Goal: Task Accomplishment & Management: Manage account settings

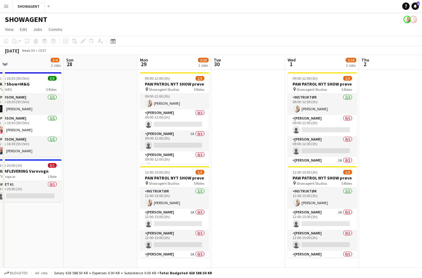
scroll to position [5, 0]
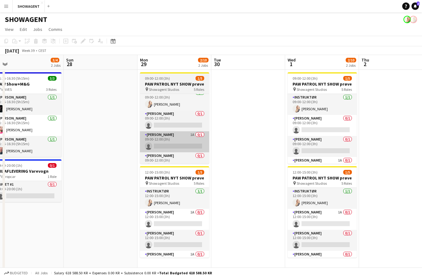
click at [194, 141] on app-card-role "[PERSON_NAME] 1A 0/1 09:00-12:00 (3h) single-neutral-actions" at bounding box center [174, 141] width 69 height 21
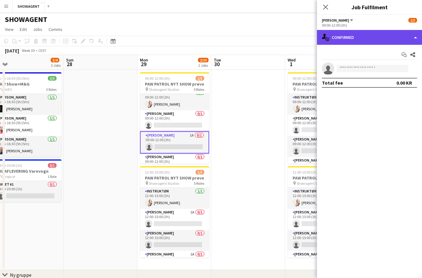
click at [402, 36] on div "single-neutral-actions-check-2 Confirmed" at bounding box center [369, 37] width 105 height 15
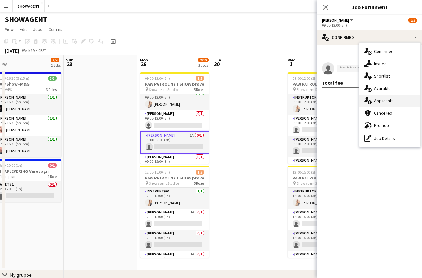
click at [399, 103] on div "single-neutral-actions-information Applicants" at bounding box center [390, 101] width 61 height 12
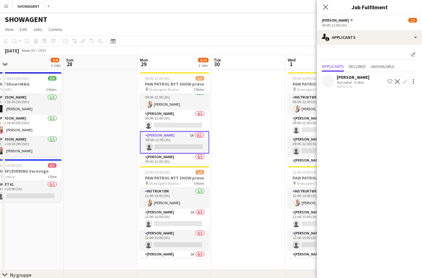
scroll to position [27, 0]
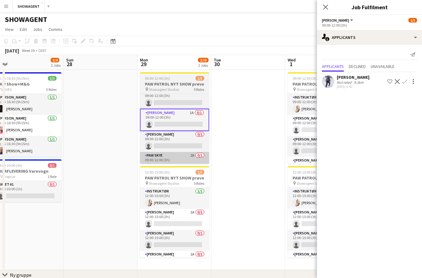
click at [188, 158] on app-card-role "PAW SKYE 2A 0/1 09:00-12:00 (3h) single-neutral-actions" at bounding box center [174, 162] width 69 height 21
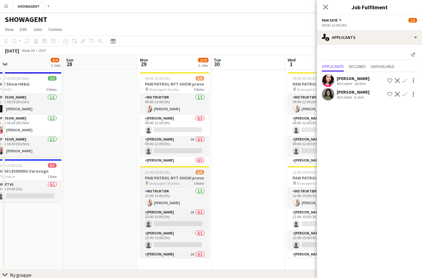
click at [185, 184] on div "pin Showagent Studios 5 Roles" at bounding box center [174, 183] width 69 height 5
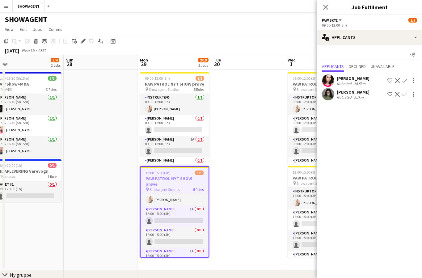
scroll to position [9, 0]
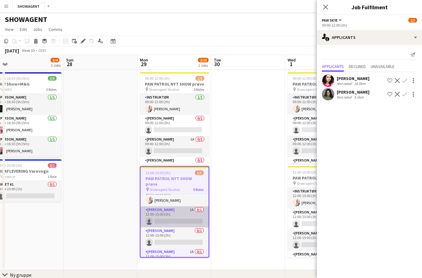
click at [185, 207] on app-card-role "PAW CHASE 1A 0/1 12:00-15:00 (3h) single-neutral-actions" at bounding box center [175, 217] width 68 height 21
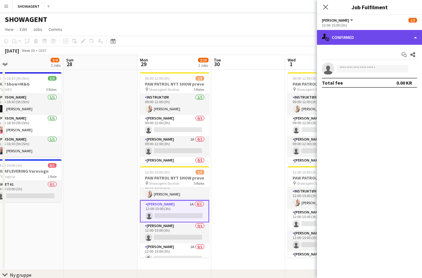
click at [383, 40] on div "single-neutral-actions-check-2 Confirmed" at bounding box center [369, 37] width 105 height 15
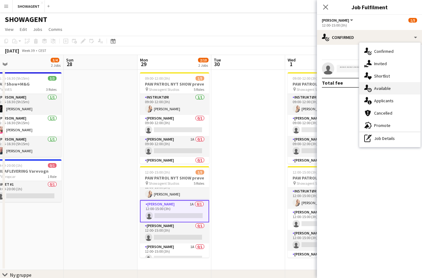
click at [393, 88] on div "single-neutral-actions-upload Available" at bounding box center [390, 88] width 61 height 12
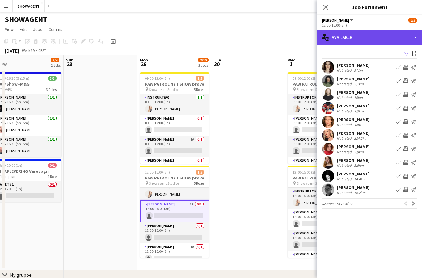
click at [396, 38] on div "single-neutral-actions-upload Available" at bounding box center [369, 37] width 105 height 15
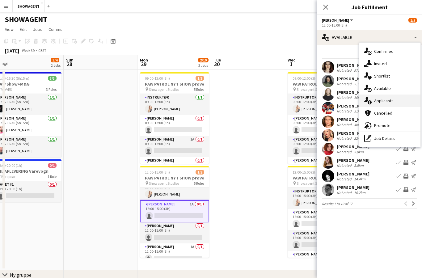
click at [393, 102] on span "Applicants" at bounding box center [384, 101] width 19 height 6
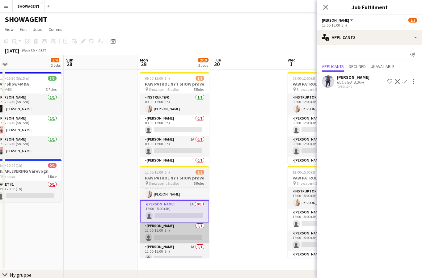
click at [187, 233] on app-card-role "PAW MARSHALL 0/1 12:00-15:00 (3h) single-neutral-actions" at bounding box center [174, 233] width 69 height 21
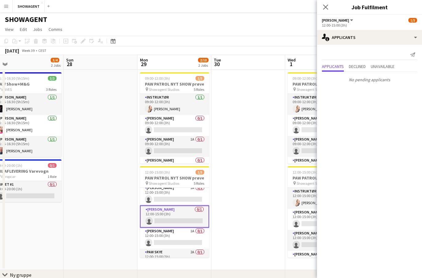
scroll to position [34, 0]
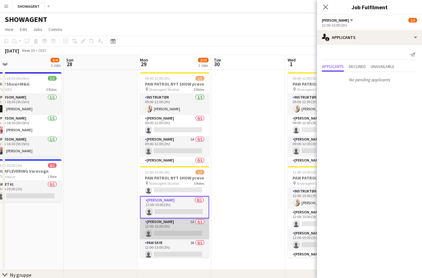
click at [191, 229] on app-card-role "PAW RYDER 1A 0/1 12:00-15:00 (3h) single-neutral-actions" at bounding box center [174, 229] width 69 height 21
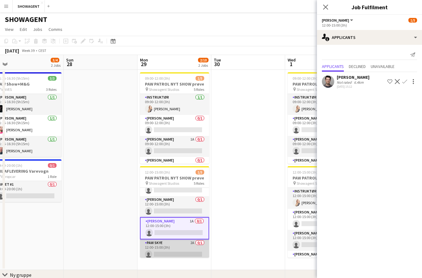
click at [187, 250] on app-card-role "PAW SKYE 2A 0/1 12:00-15:00 (3h) single-neutral-actions" at bounding box center [174, 250] width 69 height 21
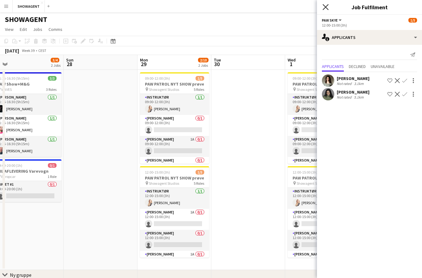
click at [327, 8] on icon at bounding box center [326, 7] width 6 height 6
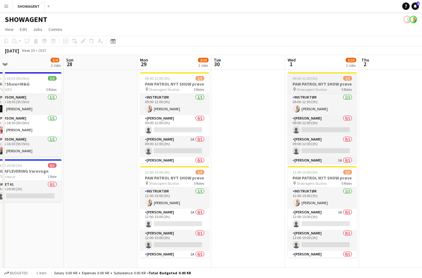
click at [339, 84] on h3 "PAW PATROL NYT SHOW prøve" at bounding box center [322, 84] width 69 height 6
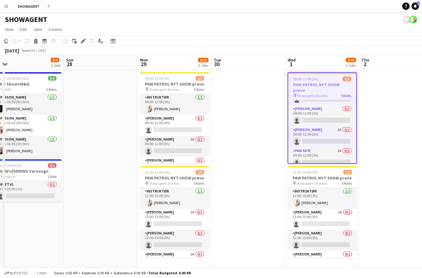
scroll to position [36, 0]
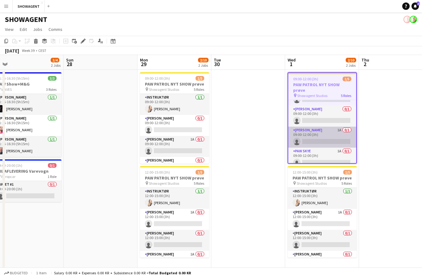
click at [330, 129] on app-card-role "PAW RYDER 1A 0/1 09:00-12:00 (3h) single-neutral-actions" at bounding box center [323, 137] width 68 height 21
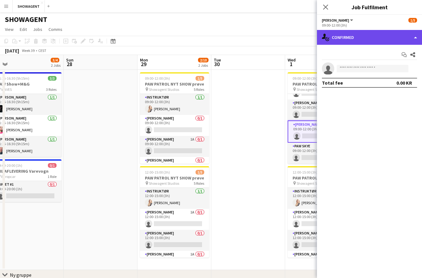
click at [390, 41] on div "single-neutral-actions-check-2 Confirmed" at bounding box center [369, 37] width 105 height 15
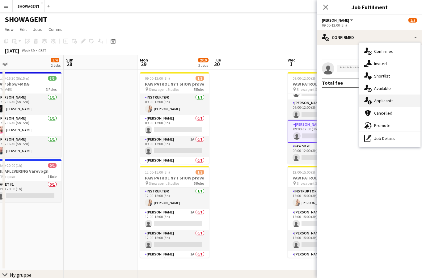
click at [395, 102] on div "single-neutral-actions-information Applicants" at bounding box center [390, 101] width 61 height 12
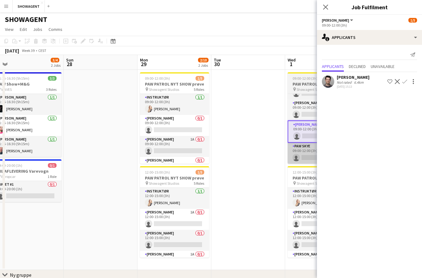
click at [303, 153] on app-card-role "PAW SKYE 1A 0/1 09:00-12:00 (3h) single-neutral-actions" at bounding box center [322, 153] width 69 height 21
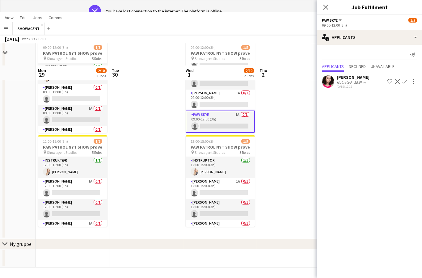
scroll to position [0, 0]
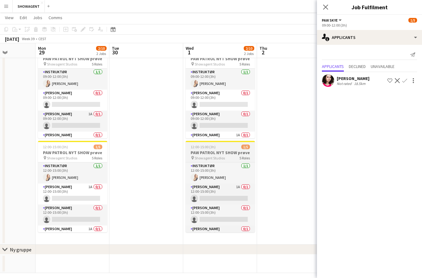
click at [244, 151] on h3 "PAW PATROL NYT SHOW prøve" at bounding box center [220, 153] width 69 height 6
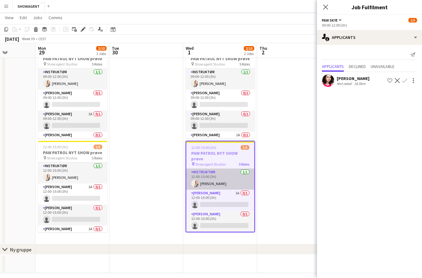
click at [228, 175] on app-card-role "INSTRUKTØR 1/1 12:00-15:00 (3h) Carolina Lybeck" at bounding box center [220, 179] width 68 height 21
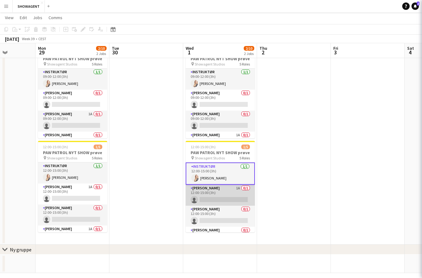
click at [228, 197] on app-card-role "PAW CHASE 1A 0/1 12:00-15:00 (3h) single-neutral-actions" at bounding box center [220, 195] width 69 height 21
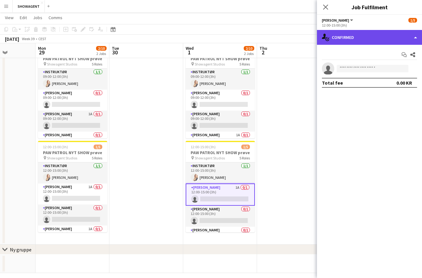
click at [396, 37] on div "single-neutral-actions-check-2 Confirmed" at bounding box center [369, 37] width 105 height 15
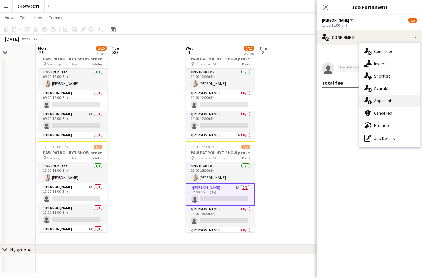
click at [395, 103] on div "single-neutral-actions-information Applicants" at bounding box center [390, 101] width 61 height 12
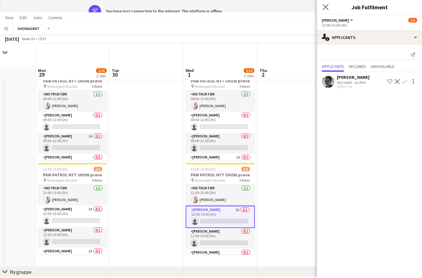
click at [323, 10] on app-icon "Close pop-in" at bounding box center [326, 7] width 9 height 9
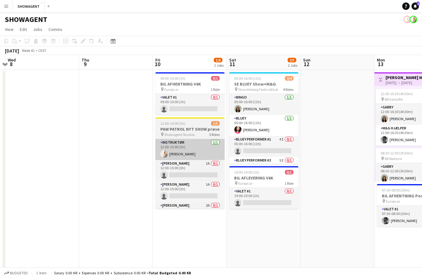
click at [205, 146] on app-card-role "INSTRUKTØR 1/1 12:00-15:00 (3h) Carolina Lybeck" at bounding box center [190, 149] width 69 height 21
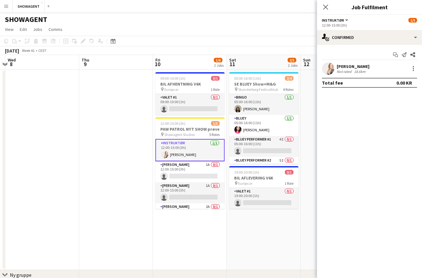
click at [212, 130] on h3 "PAW PATROL NYT SHOW prøve" at bounding box center [190, 129] width 69 height 6
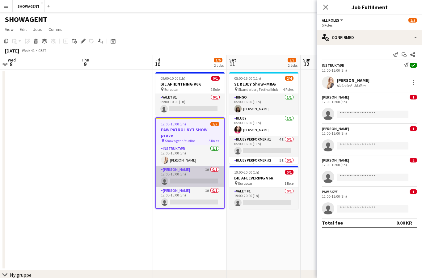
click at [199, 171] on app-card-role "PAW CHASE 1A 0/1 12:00-15:00 (3h) single-neutral-actions" at bounding box center [190, 176] width 68 height 21
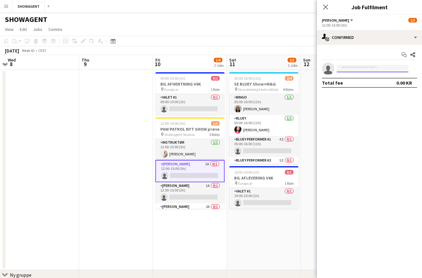
click at [390, 71] on input at bounding box center [373, 68] width 72 height 7
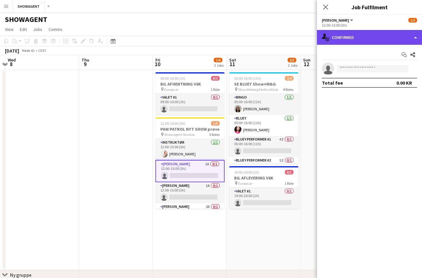
click at [399, 37] on div "single-neutral-actions-check-2 Confirmed" at bounding box center [369, 37] width 105 height 15
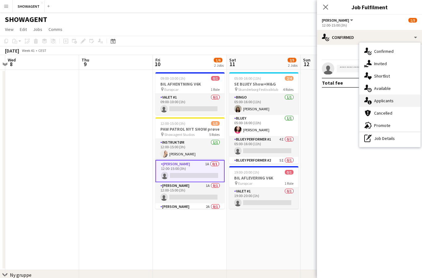
click at [390, 101] on span "Applicants" at bounding box center [384, 101] width 19 height 6
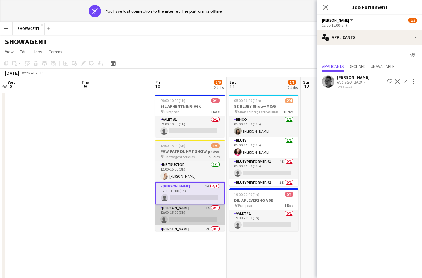
click at [203, 215] on app-card-role "PAW MARSHALL 1A 0/1 12:00-15:00 (3h) single-neutral-actions" at bounding box center [190, 215] width 69 height 21
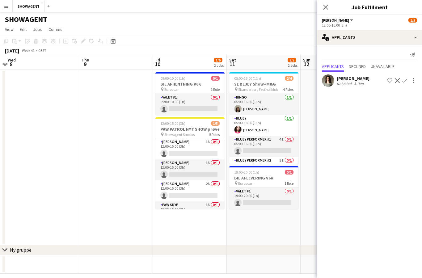
scroll to position [22, 0]
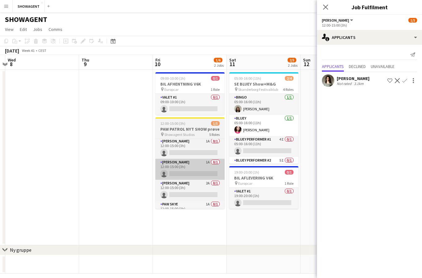
click at [201, 174] on app-card-role "PAW MARSHALL 1A 0/1 12:00-15:00 (3h) single-neutral-actions" at bounding box center [190, 169] width 69 height 21
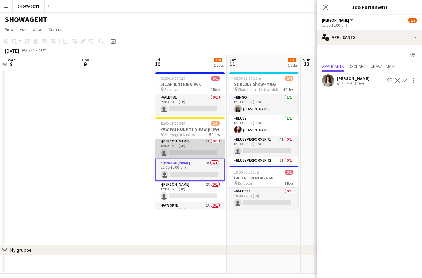
click at [205, 143] on app-card-role "PAW CHASE 1A 0/1 12:00-15:00 (3h) single-neutral-actions" at bounding box center [190, 148] width 69 height 21
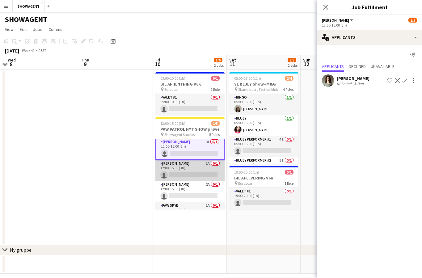
click at [206, 169] on app-card-role "PAW MARSHALL 1A 0/1 12:00-15:00 (3h) single-neutral-actions" at bounding box center [190, 170] width 69 height 21
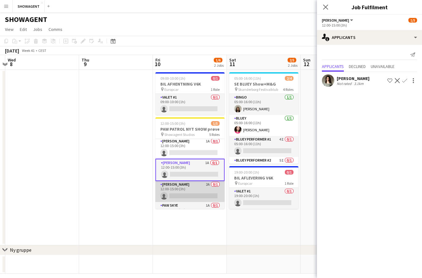
click at [207, 192] on app-card-role "PAW RYDER 2A 0/1 12:00-15:00 (3h) single-neutral-actions" at bounding box center [190, 191] width 69 height 21
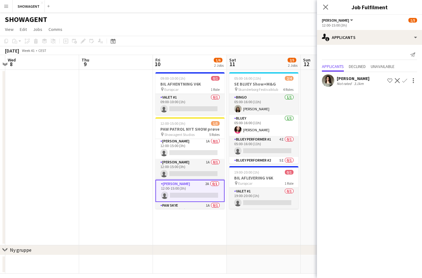
click at [195, 199] on app-card-role "PAW RYDER 2A 0/1 12:00-15:00 (3h) single-neutral-actions" at bounding box center [190, 191] width 69 height 22
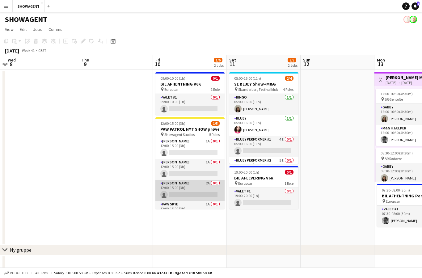
click at [204, 189] on app-card-role "PAW RYDER 2A 0/1 12:00-15:00 (3h) single-neutral-actions" at bounding box center [190, 190] width 69 height 21
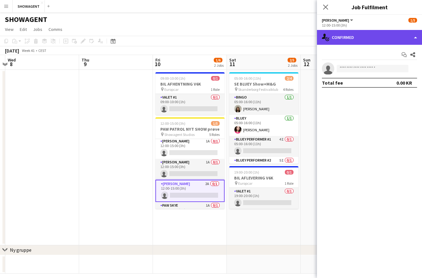
click at [392, 36] on div "single-neutral-actions-check-2 Confirmed" at bounding box center [369, 37] width 105 height 15
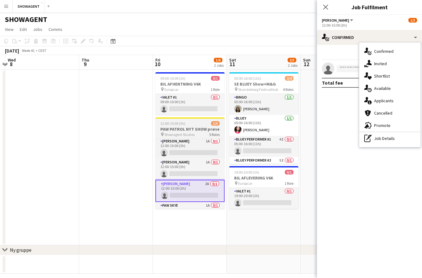
click at [207, 193] on app-card-role "PAW RYDER 2A 0/1 12:00-15:00 (3h) single-neutral-actions" at bounding box center [190, 191] width 69 height 22
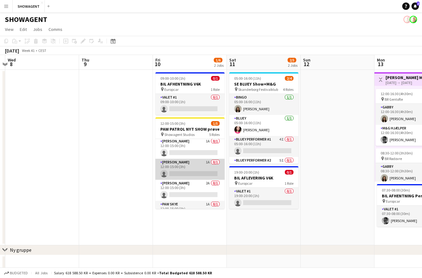
click at [200, 168] on app-card-role "PAW MARSHALL 1A 0/1 12:00-15:00 (3h) single-neutral-actions" at bounding box center [190, 169] width 69 height 21
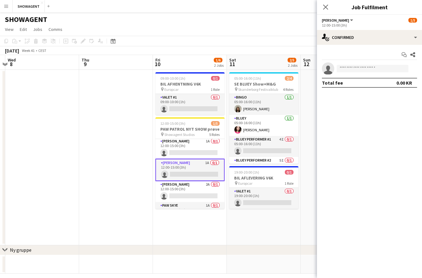
click at [200, 169] on app-card-role "PAW MARSHALL 1A 0/1 12:00-15:00 (3h) single-neutral-actions" at bounding box center [190, 170] width 69 height 22
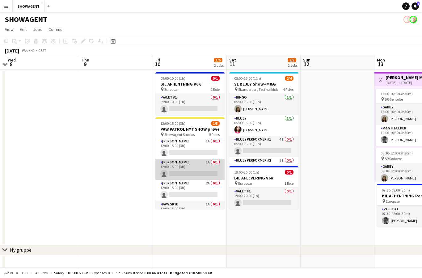
click at [203, 166] on app-card-role "PAW MARSHALL 1A 0/1 12:00-15:00 (3h) single-neutral-actions" at bounding box center [190, 169] width 69 height 21
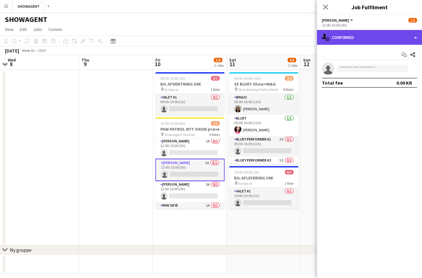
click at [400, 39] on div "single-neutral-actions-check-2 Confirmed" at bounding box center [369, 37] width 105 height 15
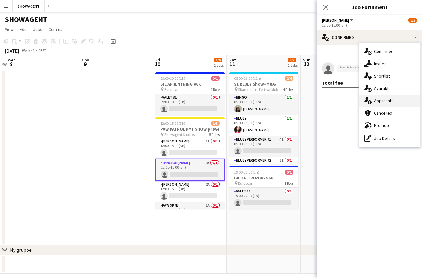
click at [388, 101] on span "Applicants" at bounding box center [384, 101] width 19 height 6
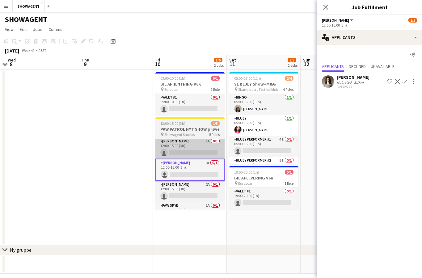
click at [199, 153] on app-card-role "PAW CHASE 1A 0/1 12:00-15:00 (3h) single-neutral-actions" at bounding box center [190, 148] width 69 height 21
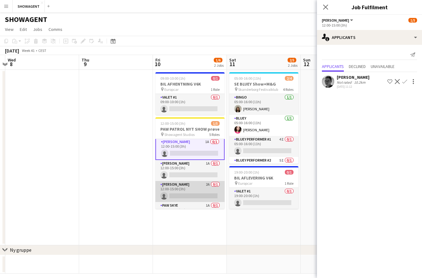
click at [202, 192] on app-card-role "PAW RYDER 2A 0/1 12:00-15:00 (3h) single-neutral-actions" at bounding box center [190, 191] width 69 height 21
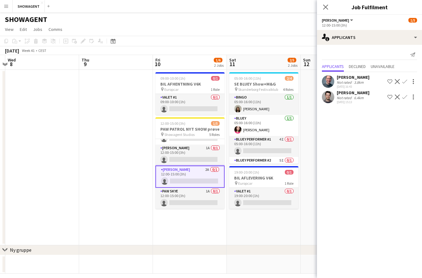
scroll to position [36, 0]
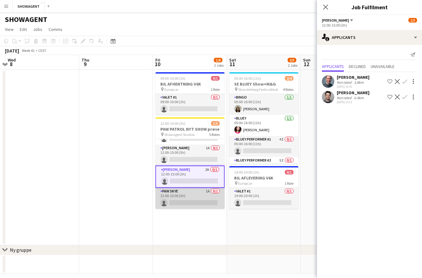
click at [202, 196] on app-card-role "PAW SKYE 1A 0/1 12:00-15:00 (3h) single-neutral-actions" at bounding box center [190, 198] width 69 height 21
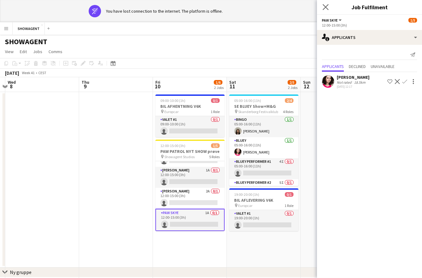
click at [329, 7] on icon "Close pop-in" at bounding box center [326, 7] width 6 height 6
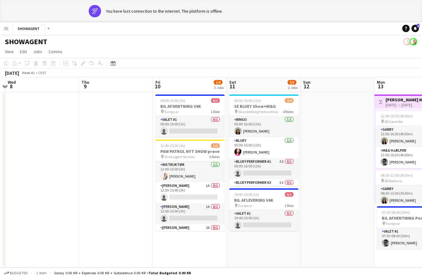
scroll to position [0, 0]
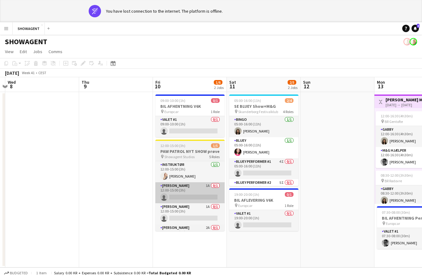
click at [197, 191] on app-card-role "PAW CHASE 1A 0/1 12:00-15:00 (3h) single-neutral-actions" at bounding box center [190, 192] width 69 height 21
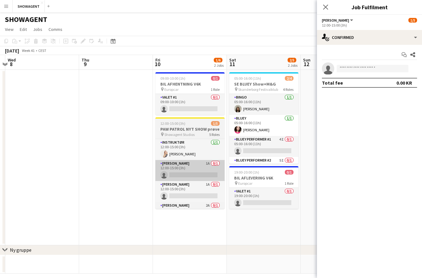
click at [209, 175] on app-card-role "PAW CHASE 1A 0/1 12:00-15:00 (3h) single-neutral-actions" at bounding box center [190, 170] width 69 height 21
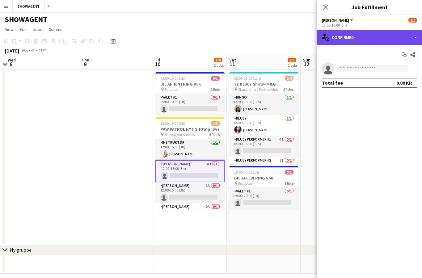
click at [396, 34] on div "single-neutral-actions-check-2 Confirmed" at bounding box center [369, 37] width 105 height 15
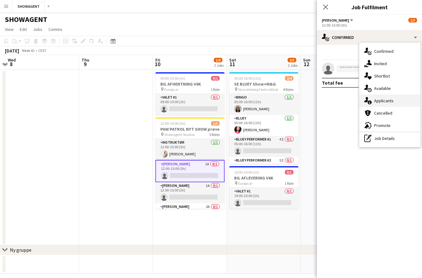
click at [398, 100] on div "single-neutral-actions-information Applicants" at bounding box center [390, 101] width 61 height 12
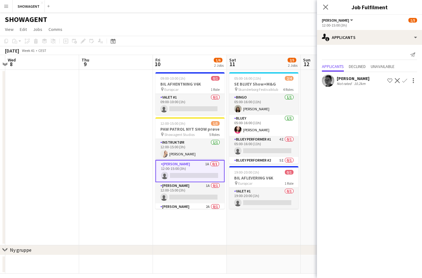
click at [405, 83] on app-icon "Confirm" at bounding box center [405, 80] width 5 height 5
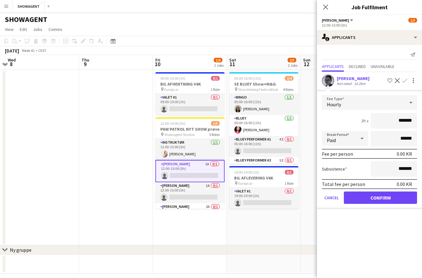
click at [390, 199] on button "Confirm" at bounding box center [380, 198] width 73 height 12
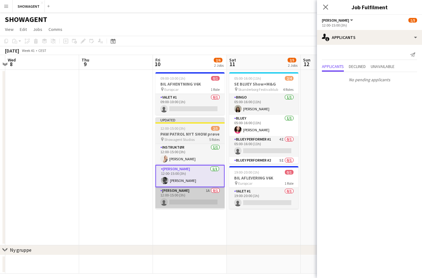
click at [211, 196] on app-card-role "PAW MARSHALL 1A 0/1 12:00-15:00 (3h) single-neutral-actions" at bounding box center [190, 197] width 69 height 21
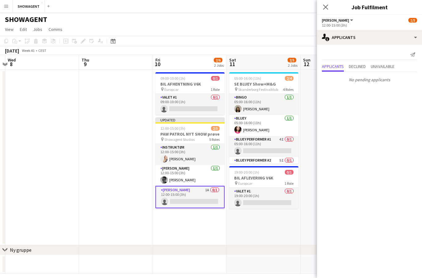
click at [195, 196] on app-card-role "PAW MARSHALL 1A 0/1 12:00-15:00 (3h) single-neutral-actions" at bounding box center [190, 197] width 69 height 22
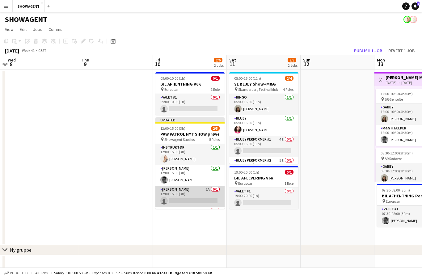
click at [203, 193] on app-card-role "PAW MARSHALL 1A 0/1 12:00-15:00 (3h) single-neutral-actions" at bounding box center [190, 196] width 69 height 21
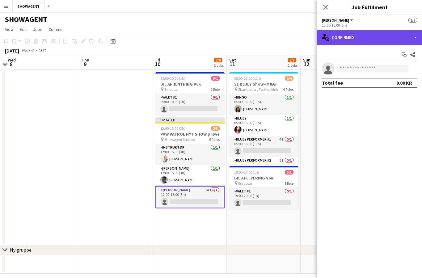
click at [393, 39] on div "single-neutral-actions-check-2 Confirmed" at bounding box center [369, 37] width 105 height 15
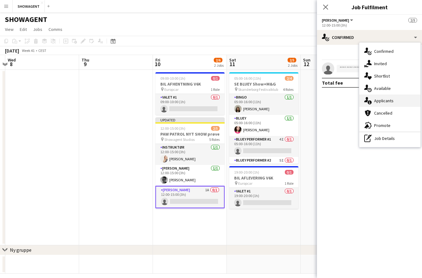
click at [391, 102] on span "Applicants" at bounding box center [384, 101] width 19 height 6
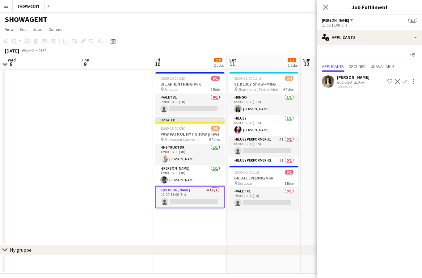
click at [404, 81] on app-icon "Confirm" at bounding box center [405, 81] width 5 height 5
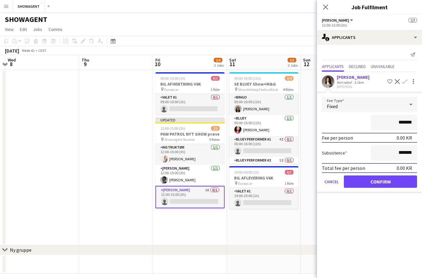
click at [381, 182] on button "Confirm" at bounding box center [380, 182] width 73 height 12
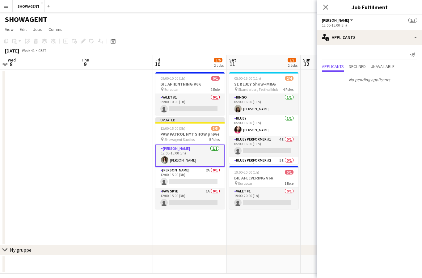
scroll to position [41, 0]
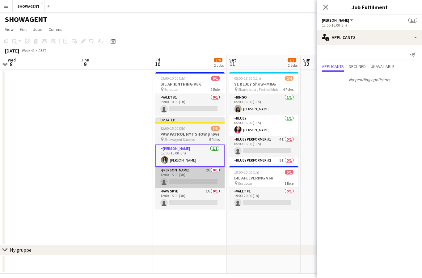
click at [207, 178] on app-card-role "PAW RYDER 2A 0/1 12:00-15:00 (3h) single-neutral-actions" at bounding box center [190, 177] width 69 height 21
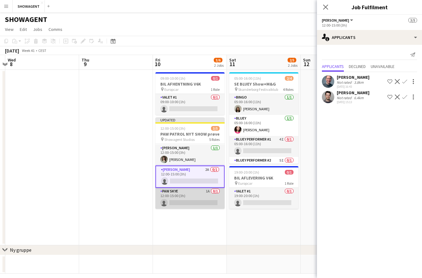
click at [205, 196] on app-card-role "PAW SKYE 1A 0/1 12:00-15:00 (3h) single-neutral-actions" at bounding box center [190, 198] width 69 height 21
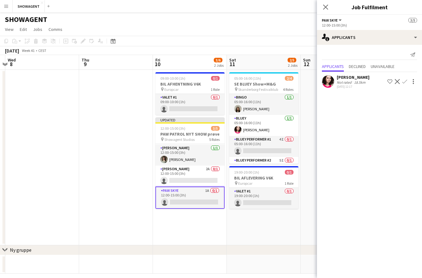
click at [405, 84] on app-icon "Confirm" at bounding box center [405, 81] width 5 height 5
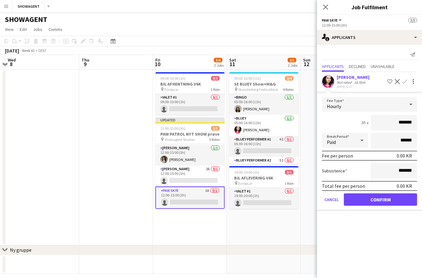
click at [385, 201] on button "Confirm" at bounding box center [380, 200] width 73 height 12
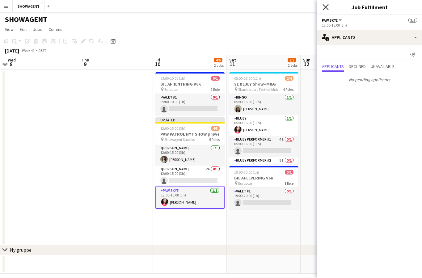
click at [326, 9] on icon "Close pop-in" at bounding box center [326, 7] width 6 height 6
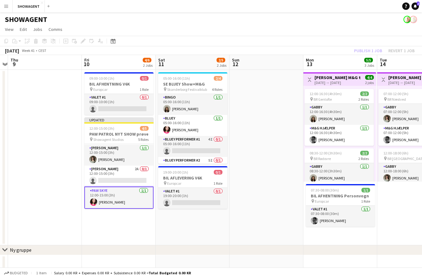
scroll to position [0, 195]
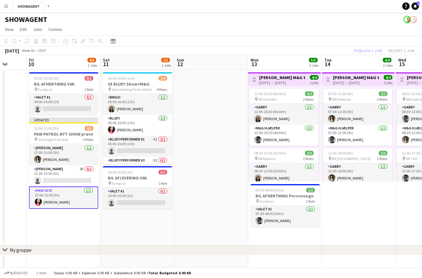
click at [372, 52] on div "Publish 1 job Revert 1 job" at bounding box center [384, 51] width 75 height 8
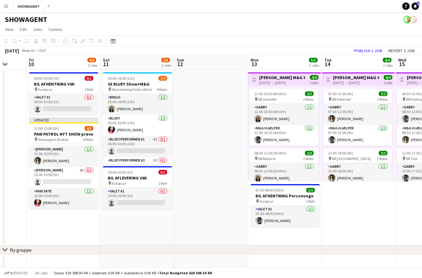
scroll to position [40, 0]
click at [374, 51] on button "Publish 1 job" at bounding box center [368, 51] width 33 height 8
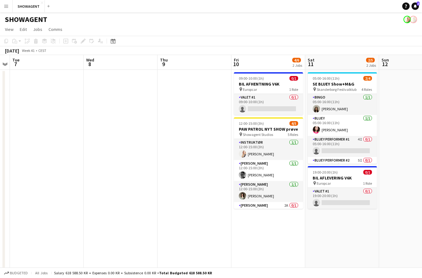
scroll to position [0, 148]
